Goal: Task Accomplishment & Management: Use online tool/utility

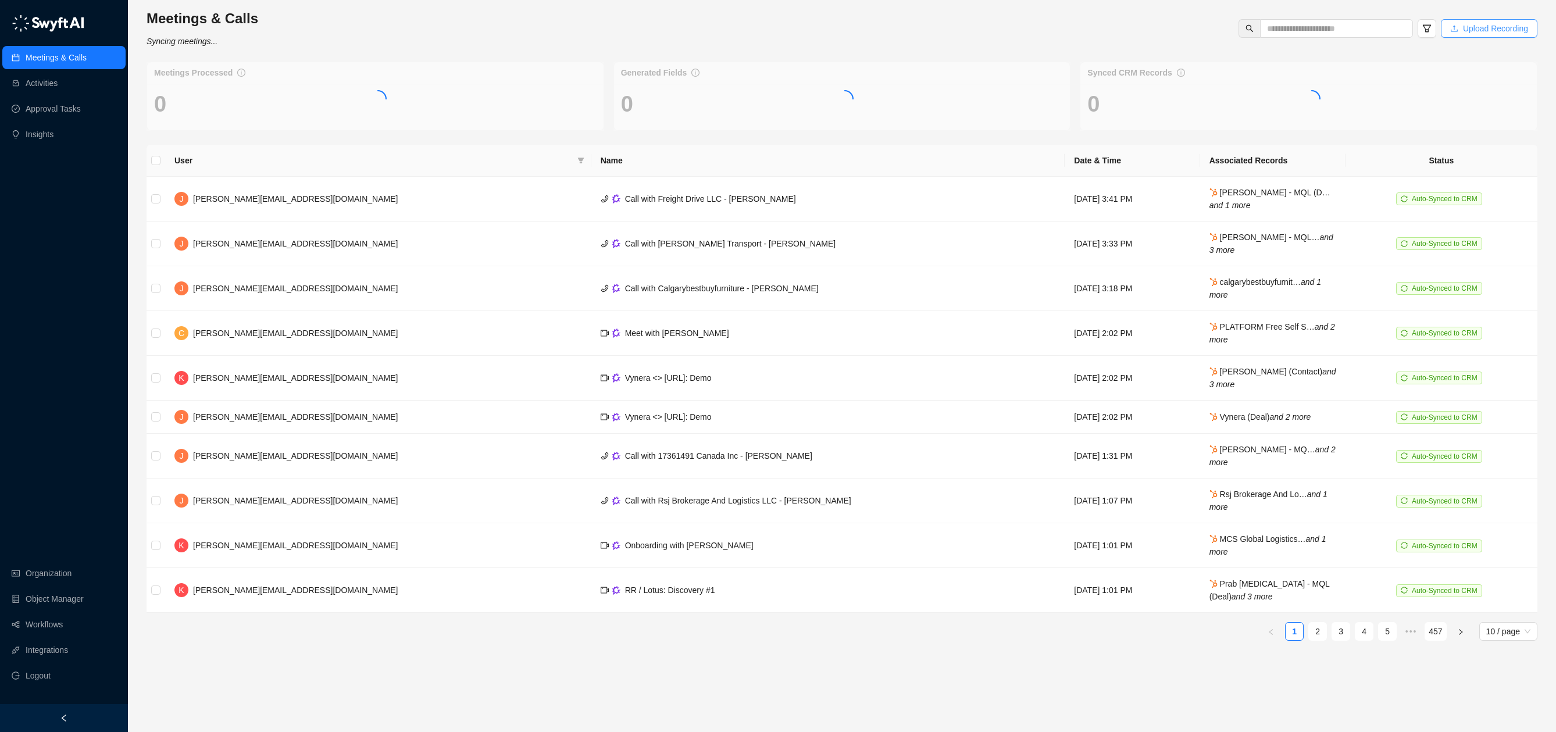
click at [1482, 28] on span "Upload Recording" at bounding box center [1495, 28] width 65 height 13
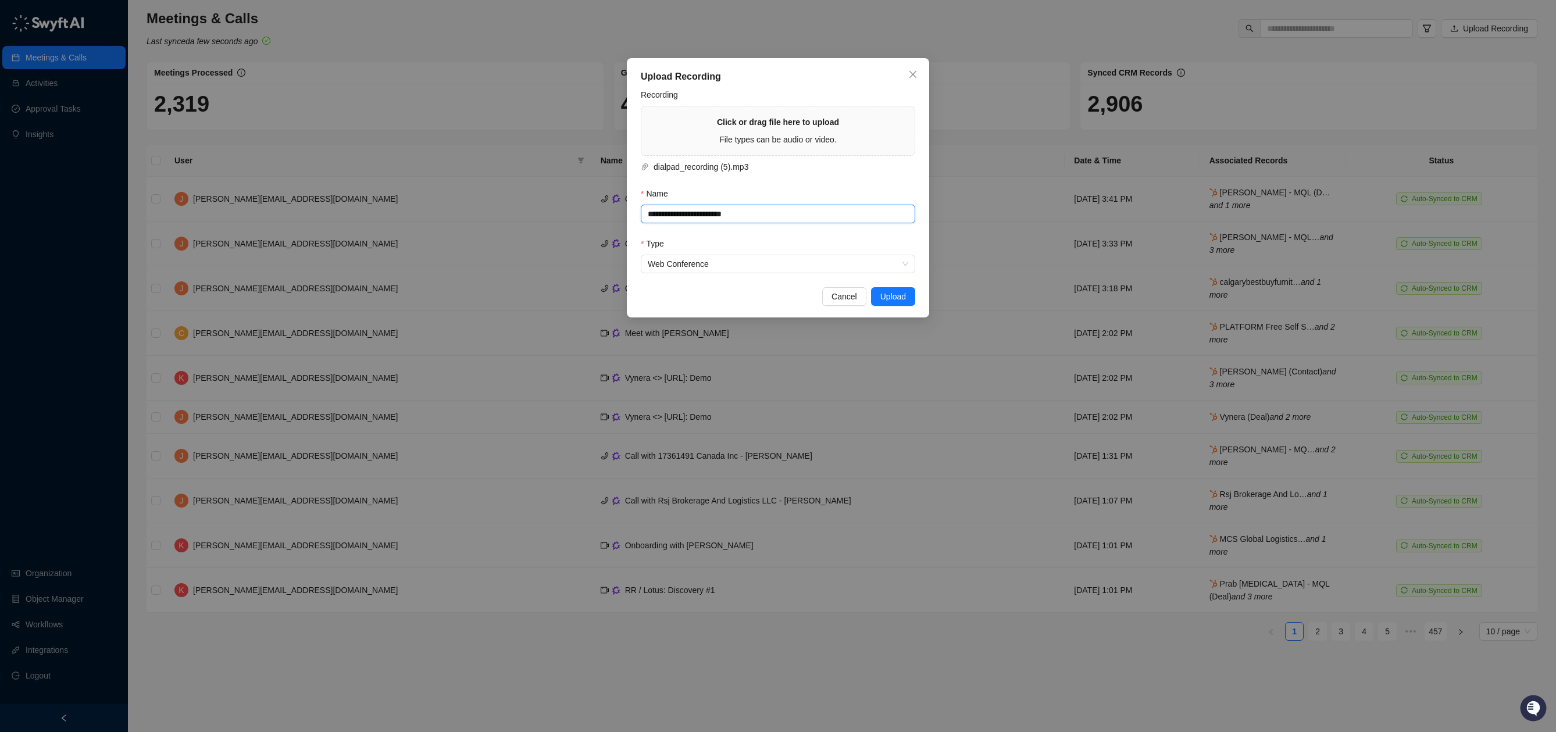
click at [812, 211] on input "**********" at bounding box center [778, 214] width 274 height 19
drag, startPoint x: 784, startPoint y: 217, endPoint x: 648, endPoint y: 206, distance: 135.9
click at [648, 206] on input "**********" at bounding box center [778, 214] width 274 height 19
paste input "text"
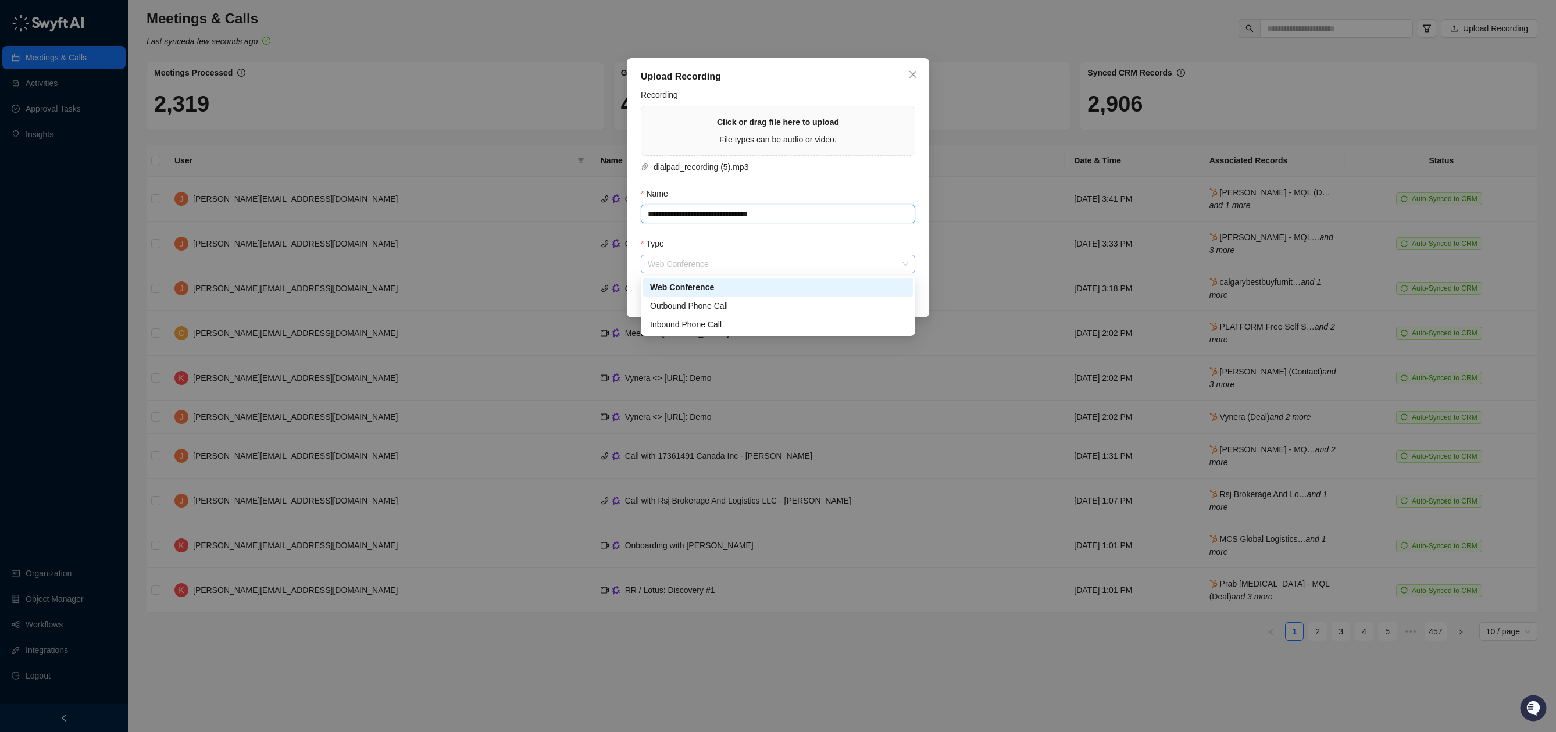
click at [786, 262] on span "Web Conference" at bounding box center [778, 263] width 261 height 17
type input "**********"
click at [743, 324] on div "Inbound Phone Call" at bounding box center [778, 324] width 256 height 13
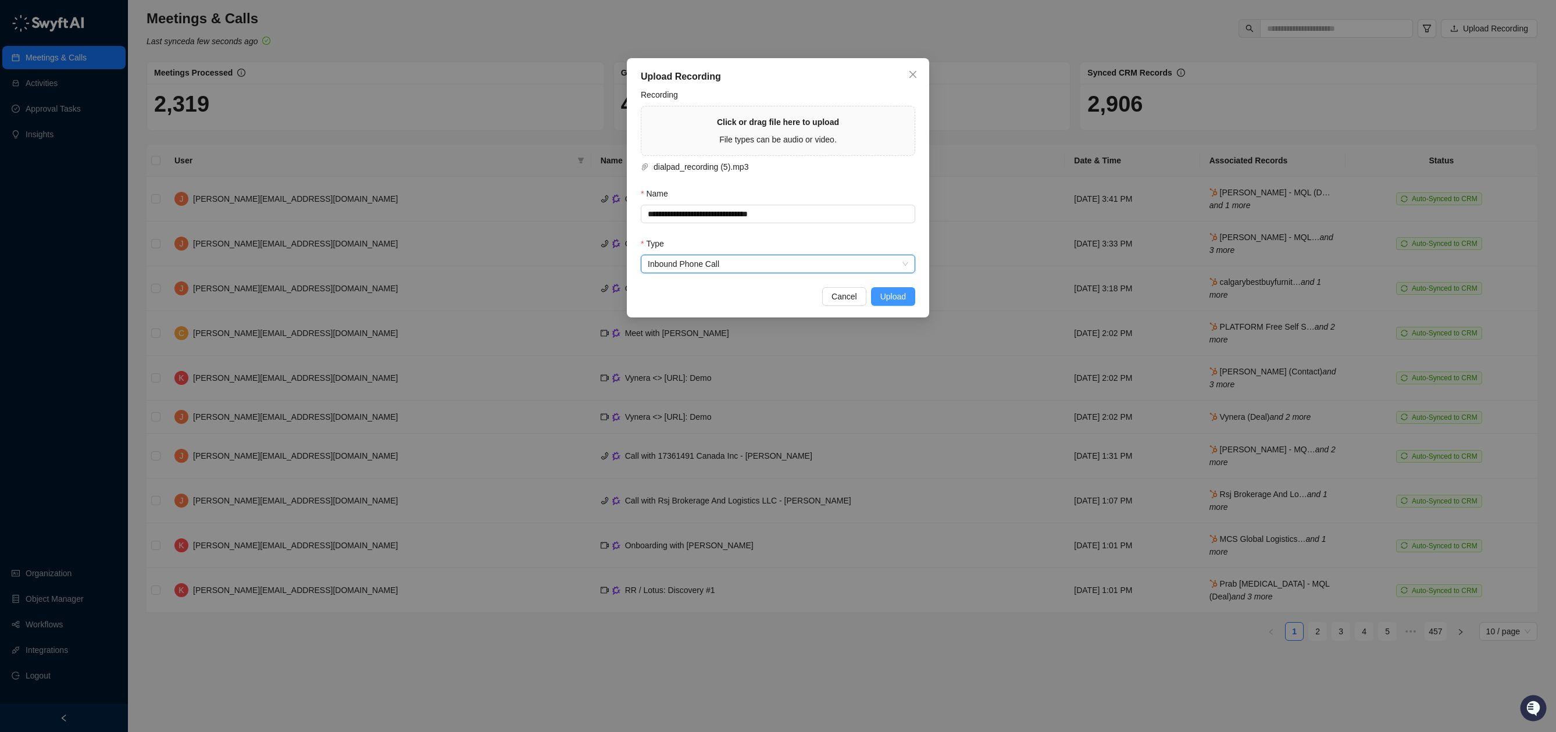
click at [895, 299] on span "Upload" at bounding box center [893, 296] width 26 height 13
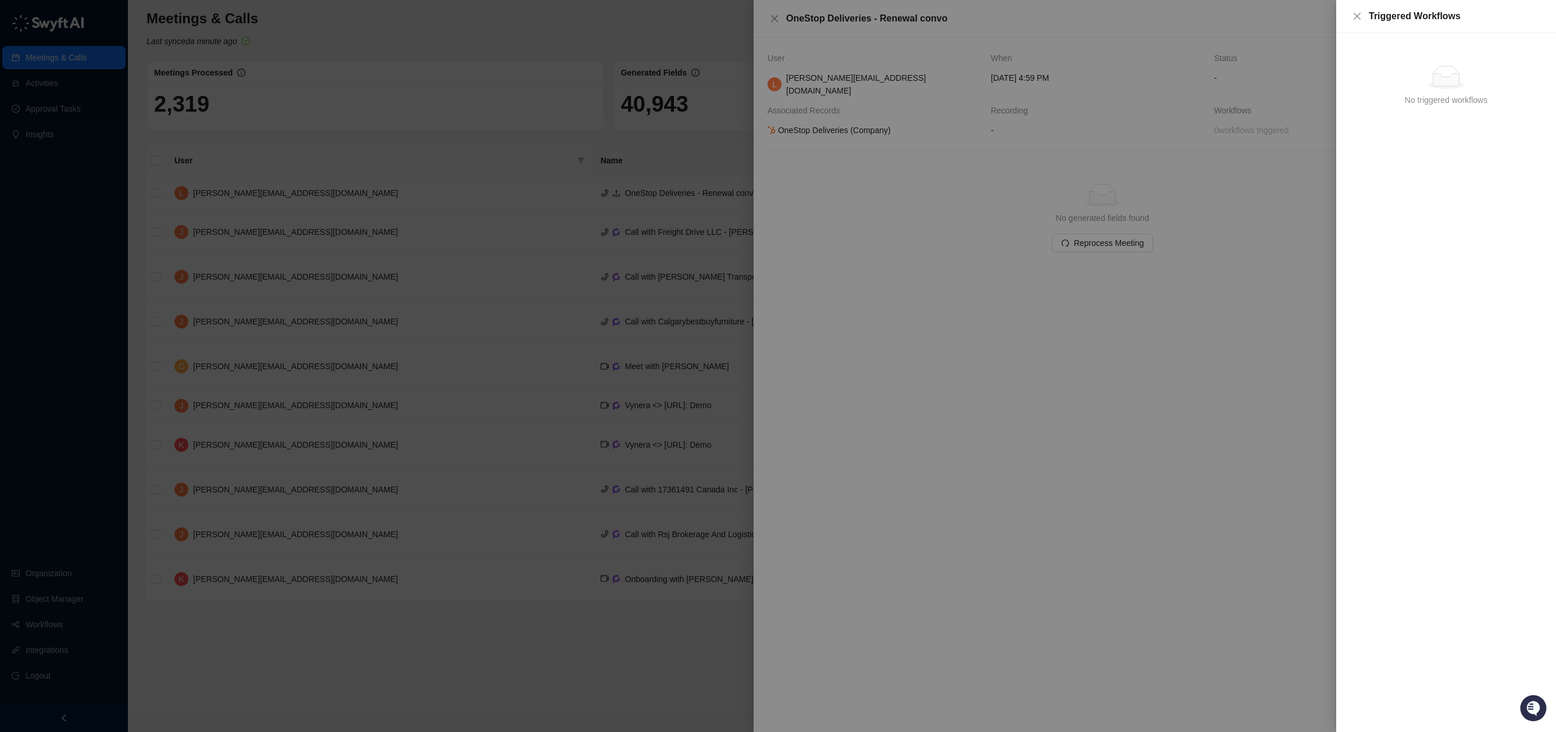
click at [1189, 167] on div at bounding box center [778, 366] width 1556 height 732
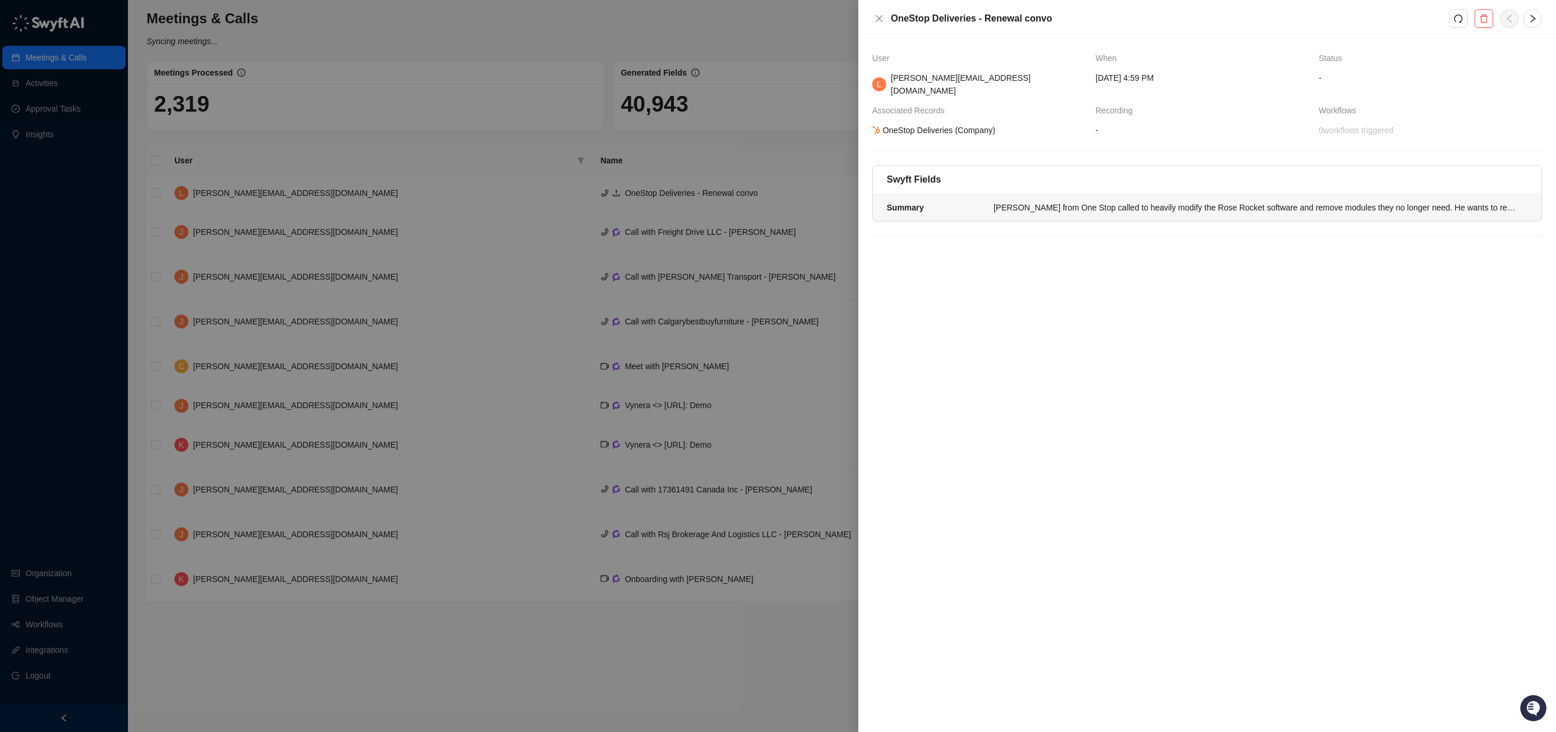
click at [1224, 201] on div "[PERSON_NAME] from One Stop called to heavily modify the Rose Rocket software a…" at bounding box center [1257, 207] width 527 height 13
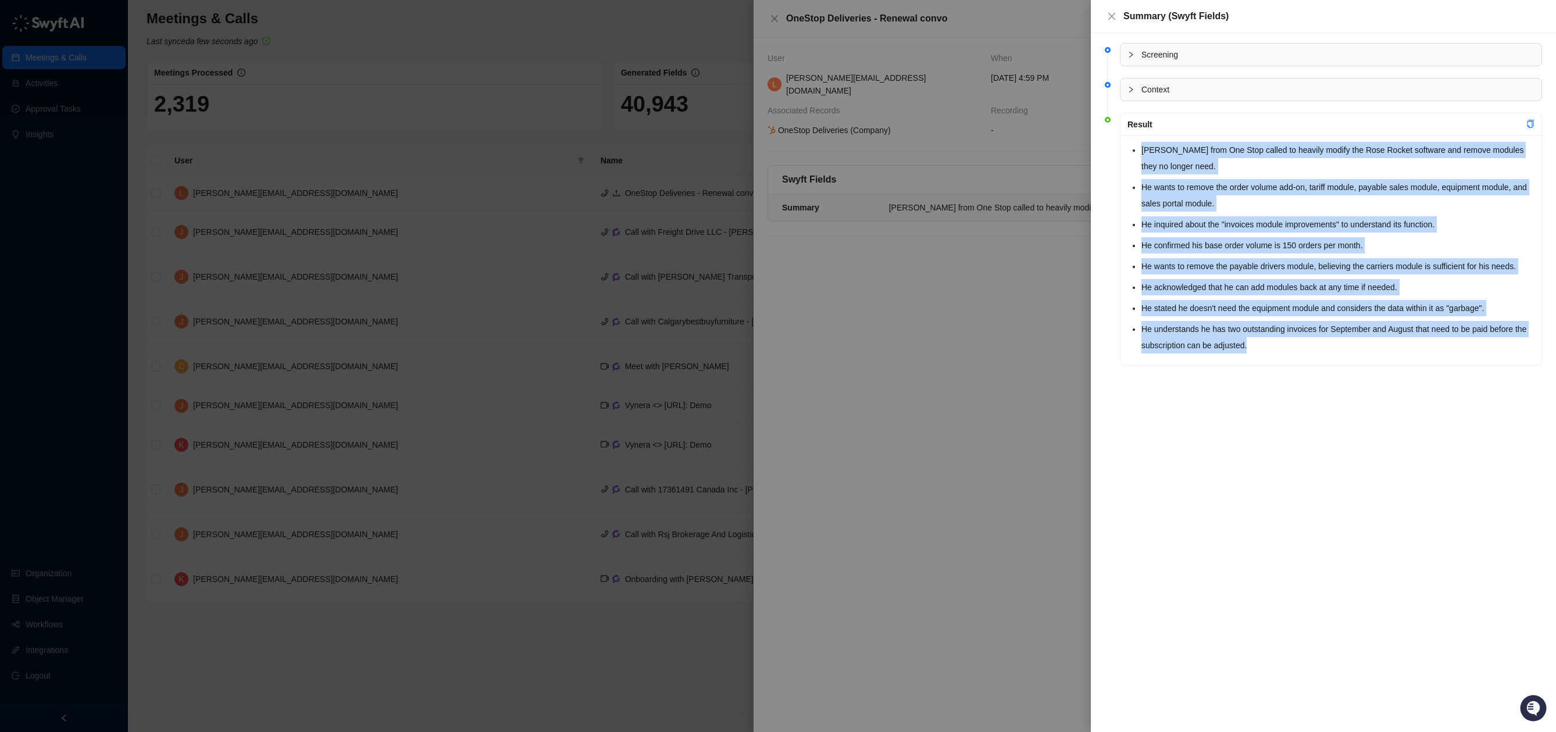
drag, startPoint x: 1330, startPoint y: 352, endPoint x: 1121, endPoint y: 151, distance: 290.4
click at [1121, 151] on div "[PERSON_NAME] from One Stop called to heavily modify the Rose Rocket software a…" at bounding box center [1331, 250] width 421 height 230
copy ul "[PERSON_NAME] from One Stop called to heavily modify the Rose Rocket software a…"
click at [1375, 304] on li "He stated he doesn't need the equipment module and considers the data within it…" at bounding box center [1338, 308] width 393 height 16
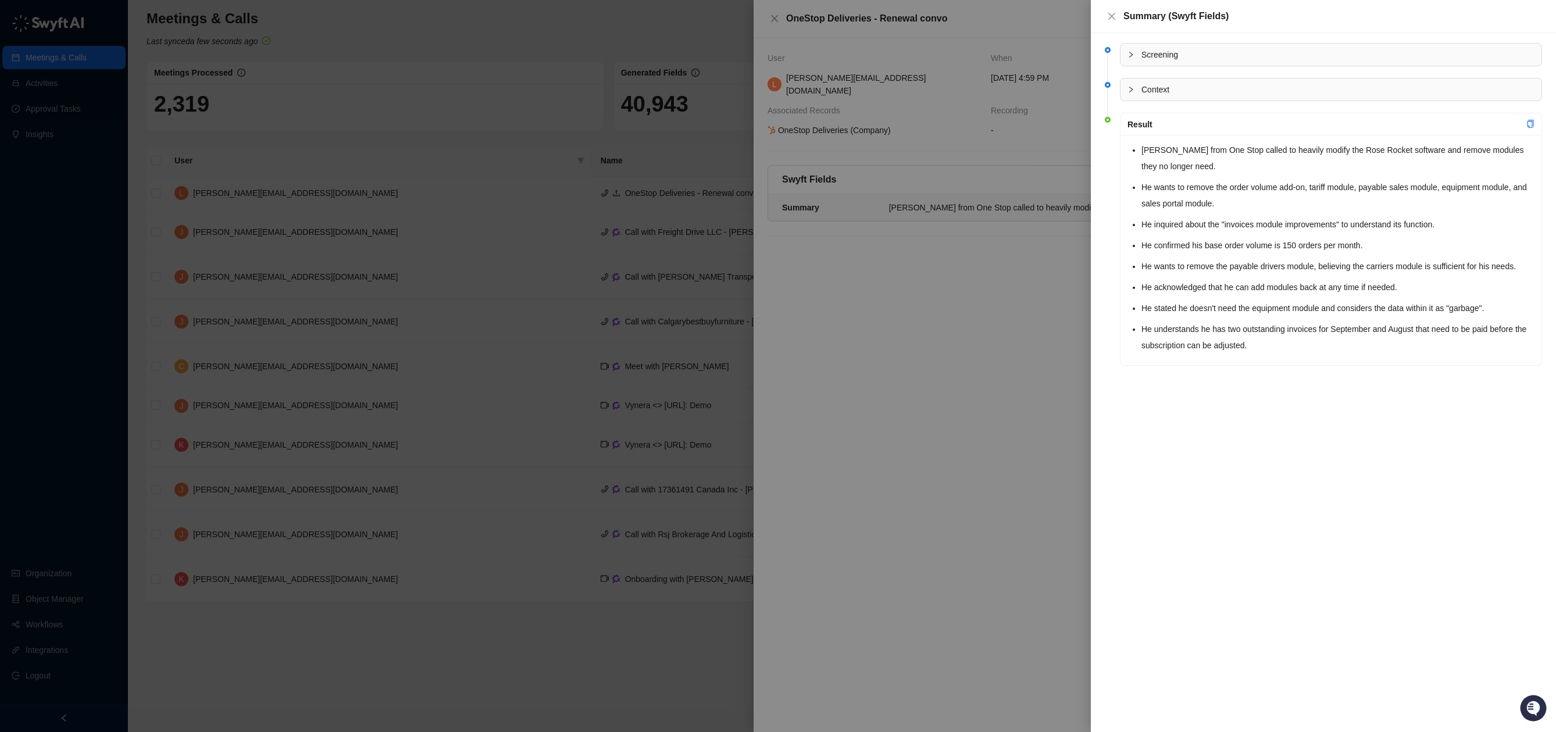
click at [1166, 87] on span "Context" at bounding box center [1338, 89] width 393 height 13
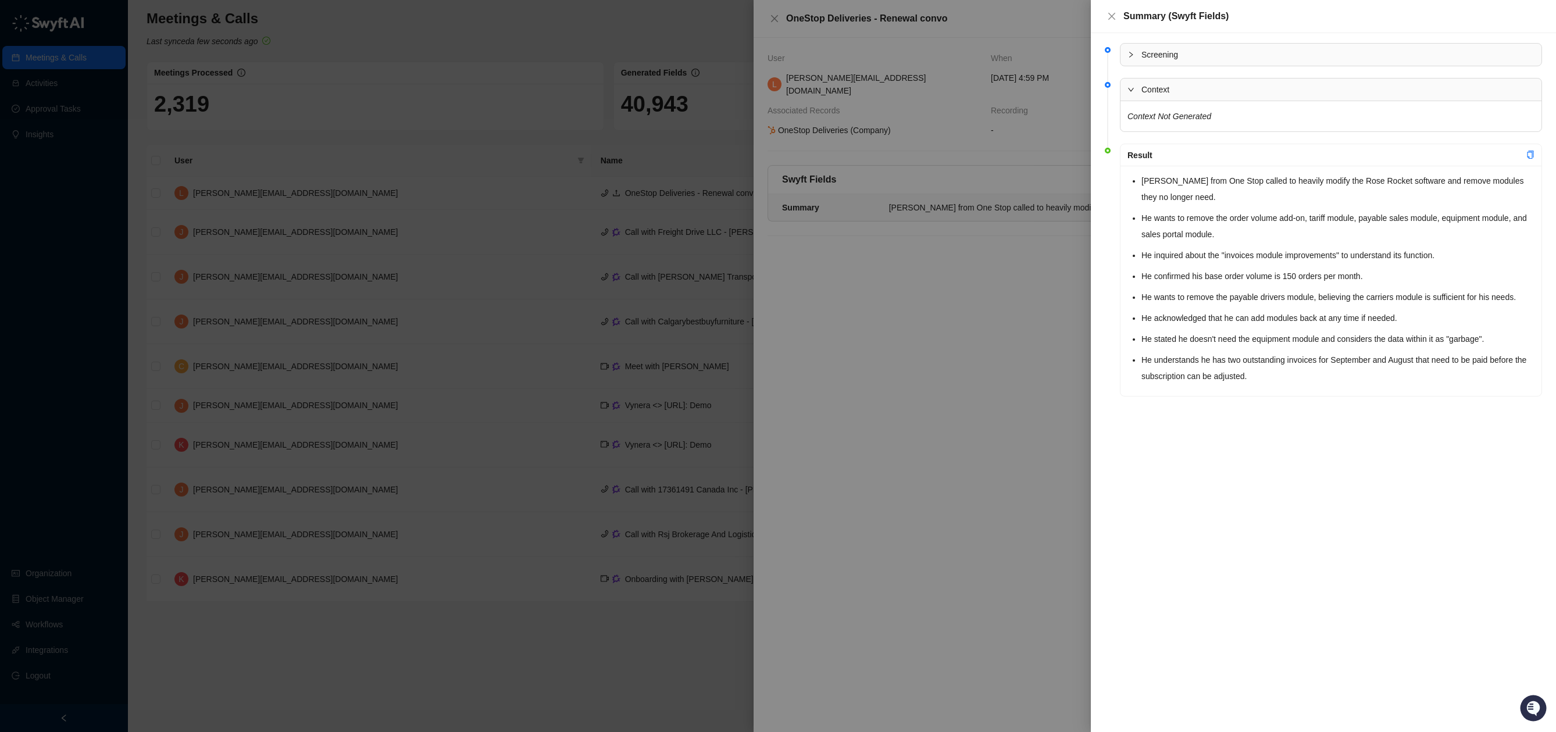
click at [1167, 62] on div "Screening" at bounding box center [1331, 55] width 421 height 22
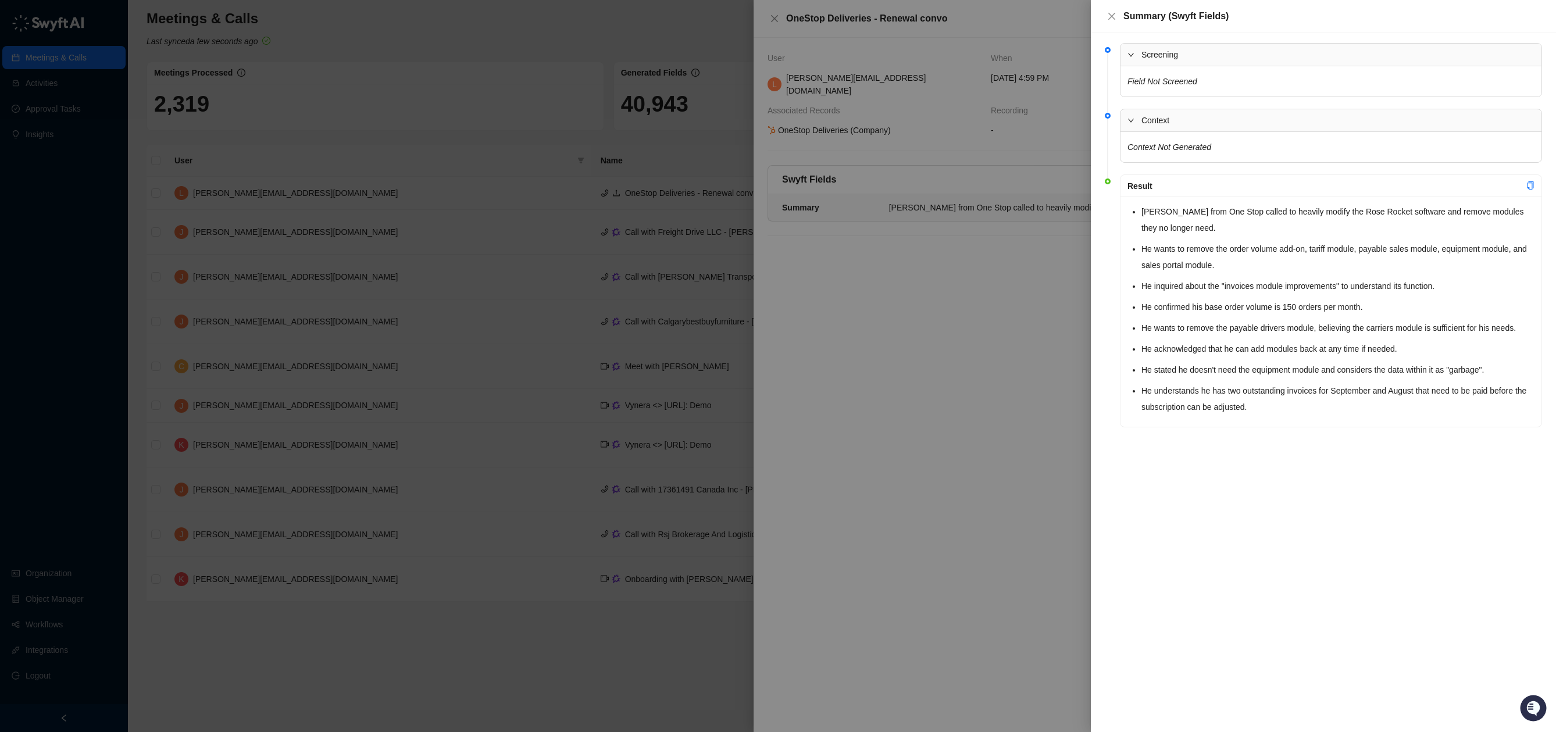
click at [1168, 60] on span "Screening" at bounding box center [1338, 54] width 393 height 13
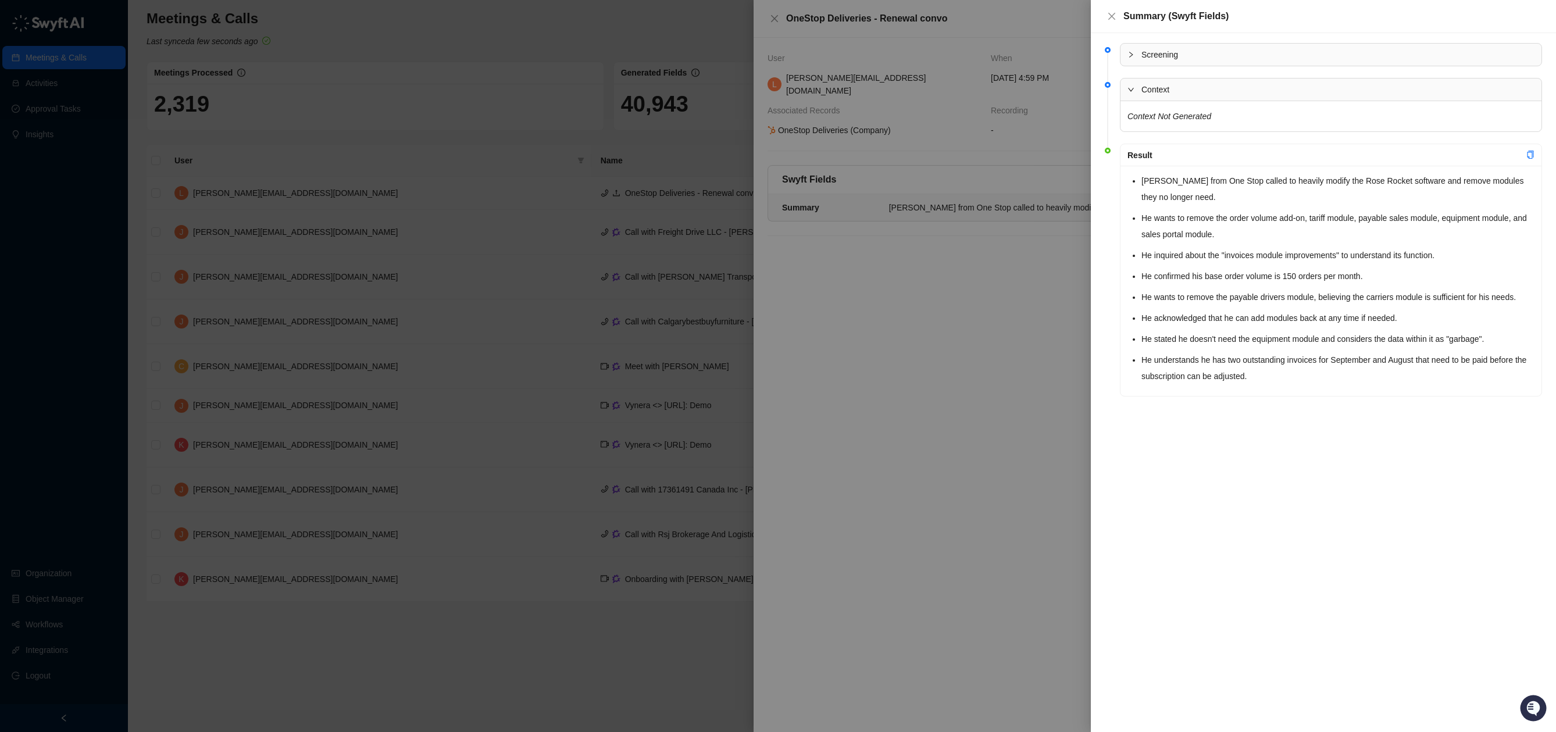
click at [1164, 84] on span "Context" at bounding box center [1338, 89] width 393 height 13
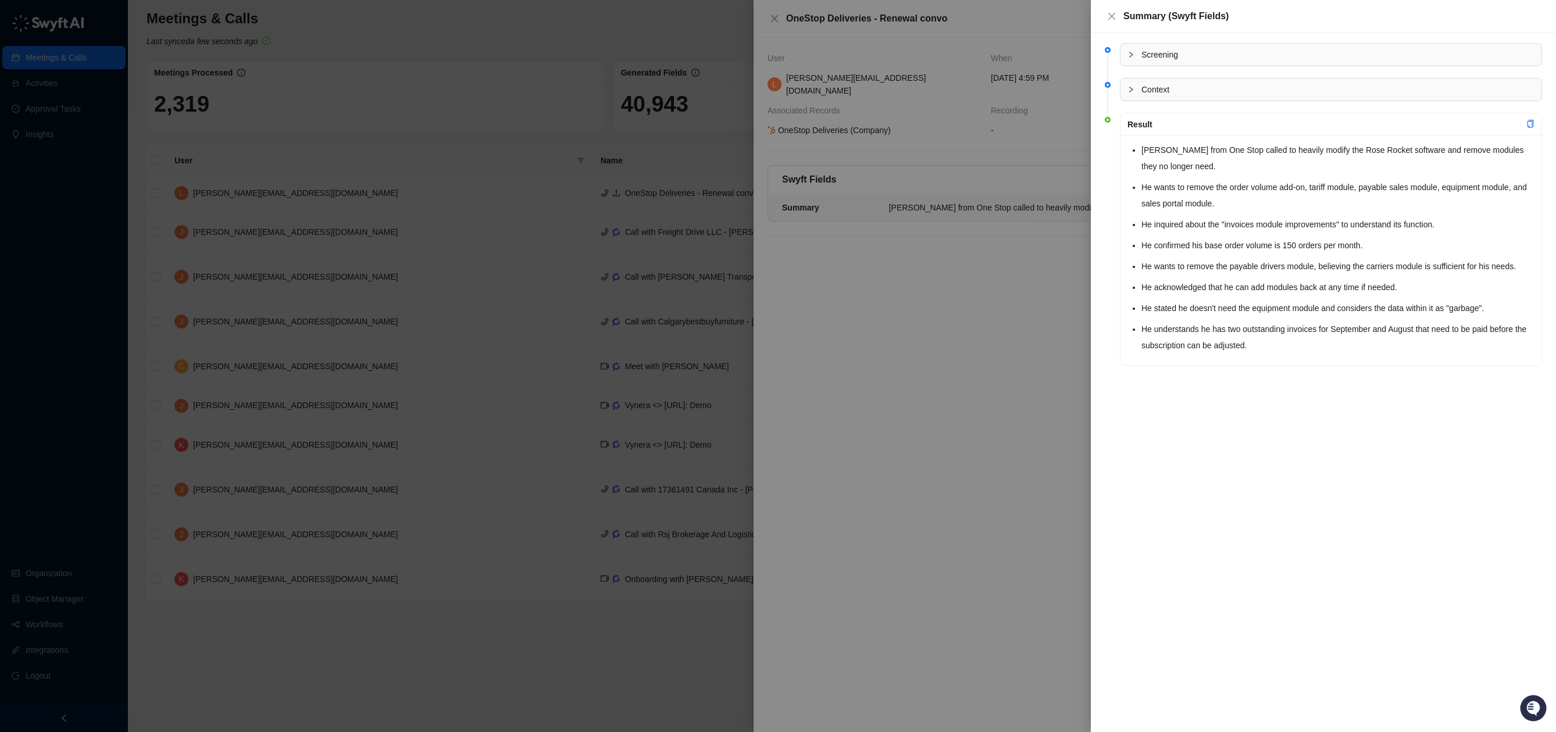
click at [1122, 15] on div "Summary (Swyft Fields)" at bounding box center [1323, 16] width 437 height 14
click at [1112, 16] on icon "close" at bounding box center [1111, 16] width 7 height 7
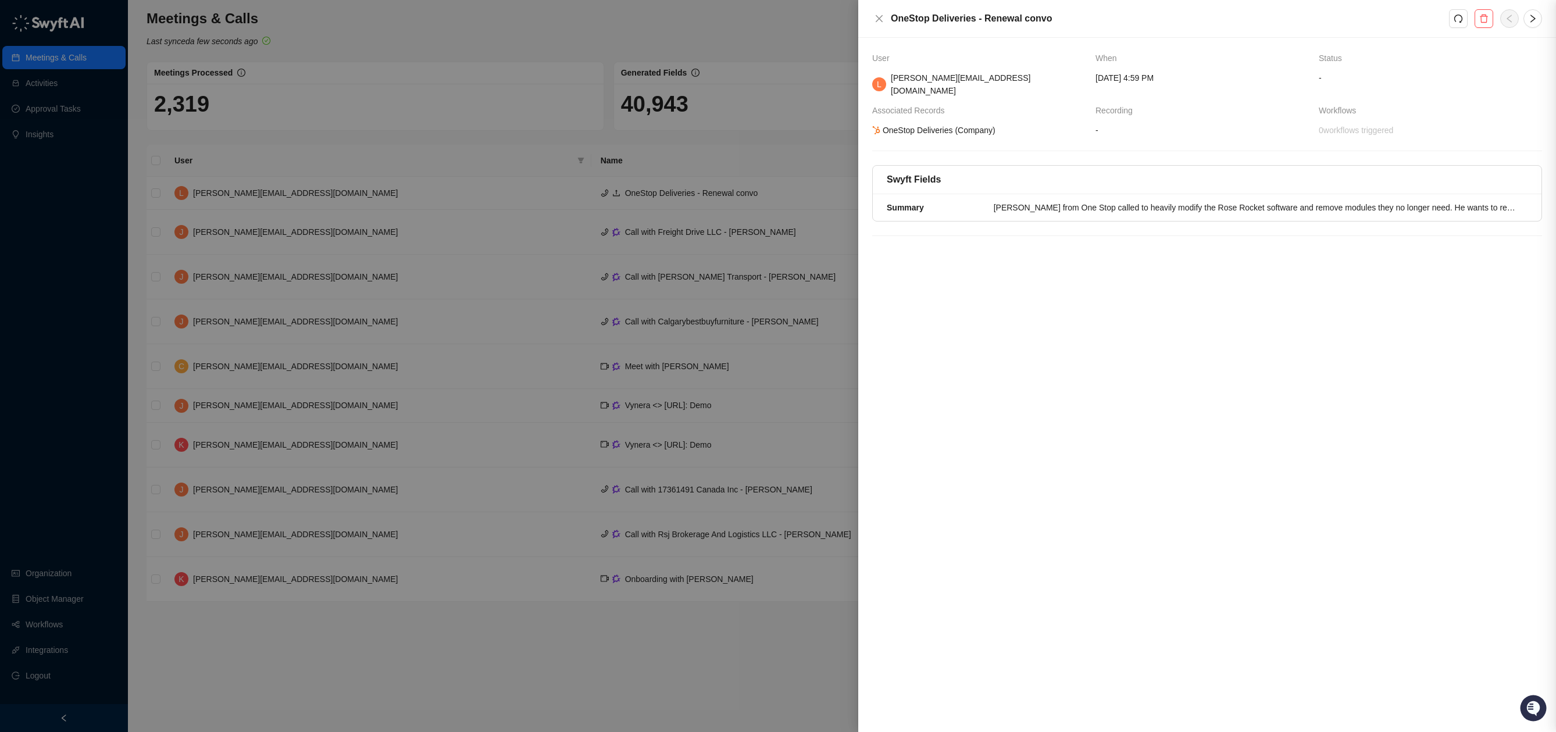
drag, startPoint x: 1070, startPoint y: 425, endPoint x: 1071, endPoint y: 418, distance: 7.1
click at [1070, 425] on div "User When Status L [PERSON_NAME][EMAIL_ADDRESS][DOMAIN_NAME] [DATE] 4:59 PM - A…" at bounding box center [1207, 385] width 698 height 694
click at [1123, 124] on span "-" at bounding box center [1203, 130] width 214 height 13
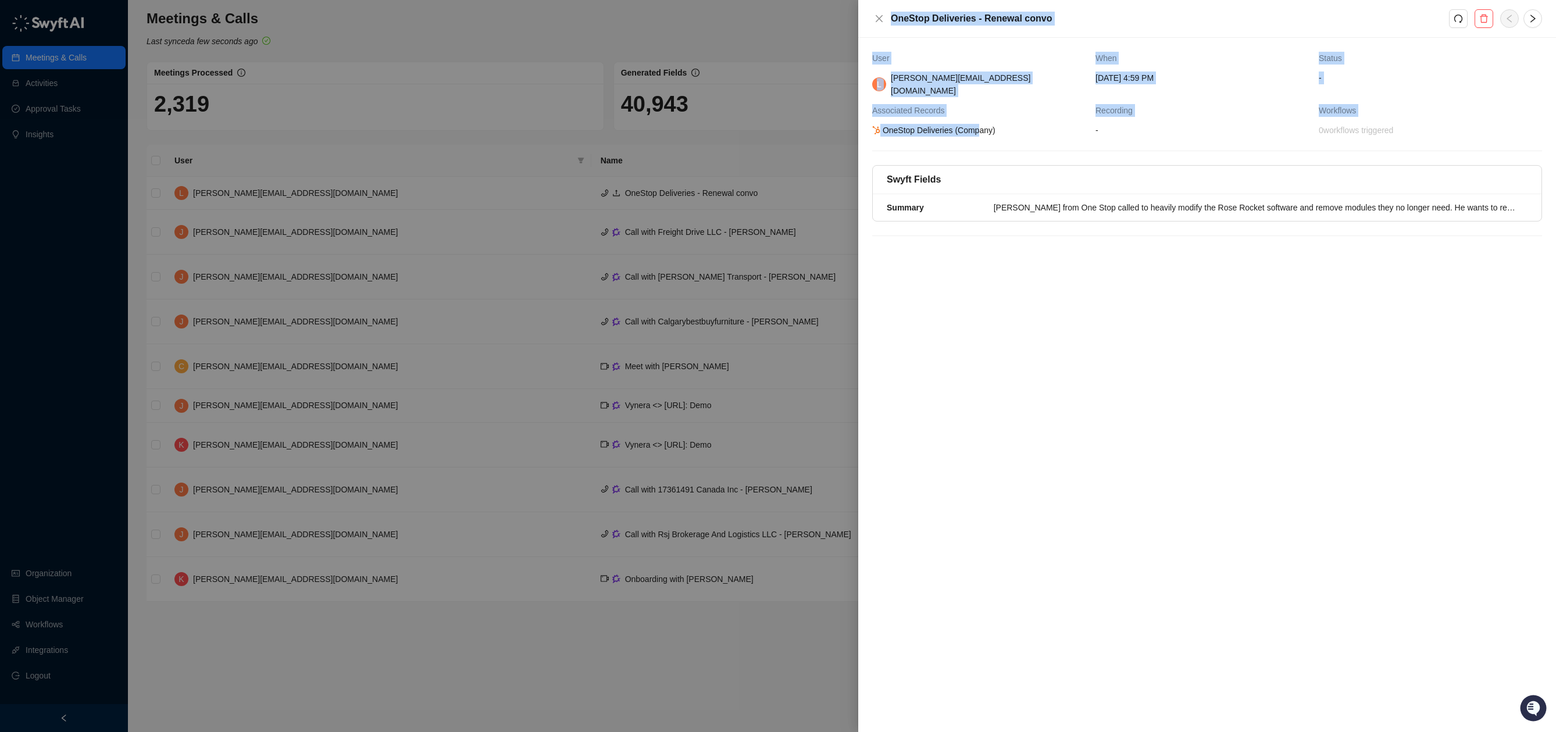
click at [871, 124] on div "OneStop Deliveries (Company)" at bounding box center [934, 130] width 127 height 13
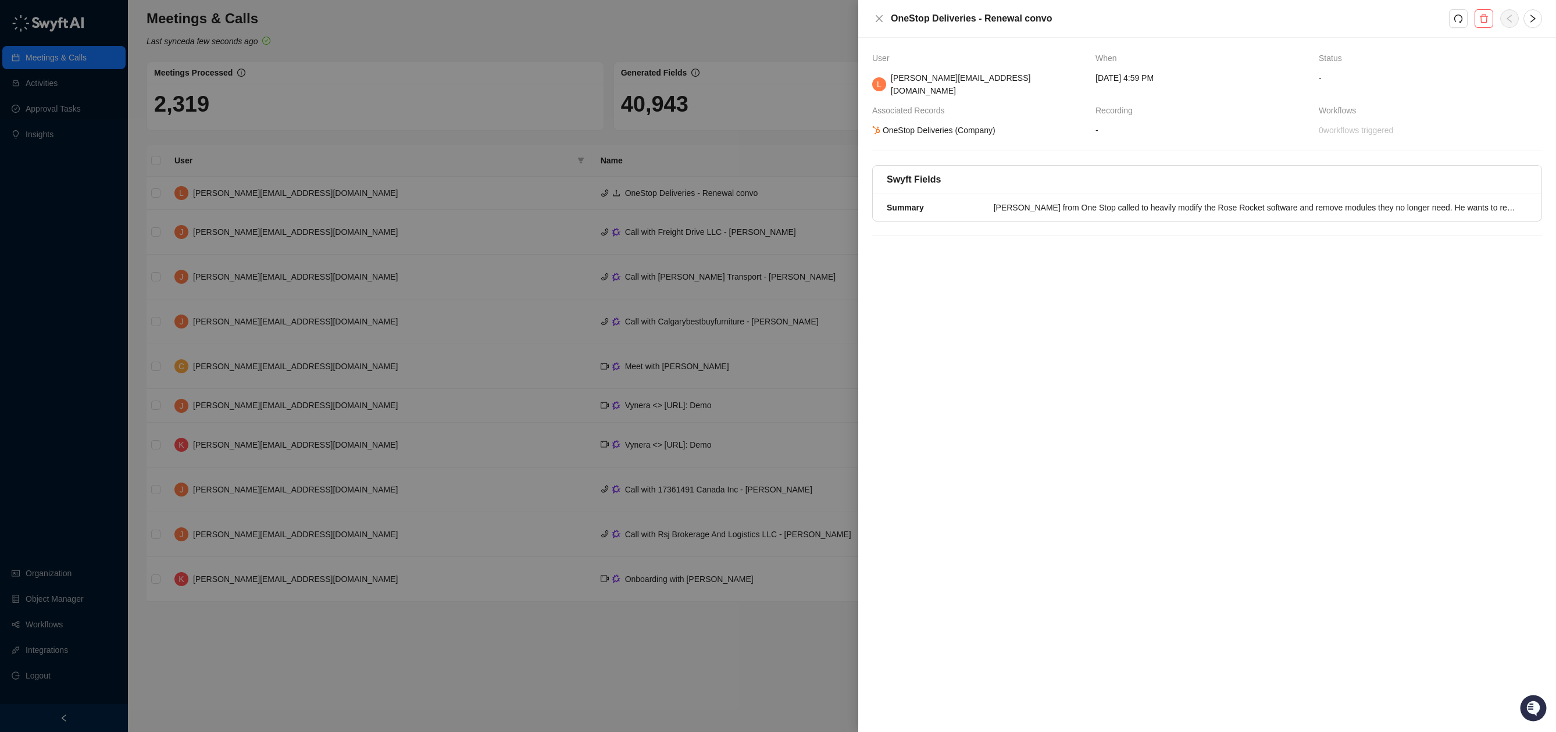
click at [1006, 124] on span "OneStop Deliveries (Company)" at bounding box center [979, 130] width 214 height 13
